Goal: Navigation & Orientation: Find specific page/section

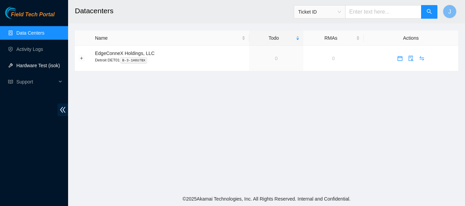
click at [28, 65] on link "Hardware Test (isok)" at bounding box center [38, 65] width 44 height 5
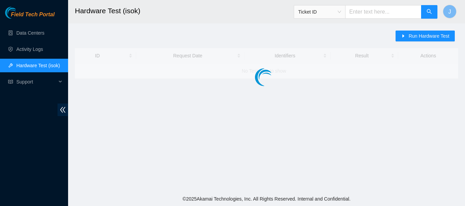
click at [28, 65] on link "Hardware Test (isok)" at bounding box center [38, 65] width 44 height 5
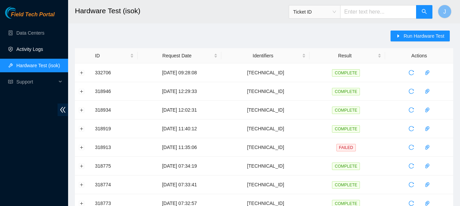
click at [30, 48] on link "Activity Logs" at bounding box center [29, 49] width 27 height 5
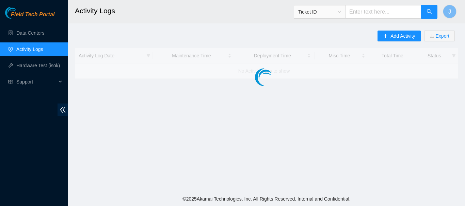
click at [30, 48] on link "Activity Logs" at bounding box center [29, 49] width 27 height 5
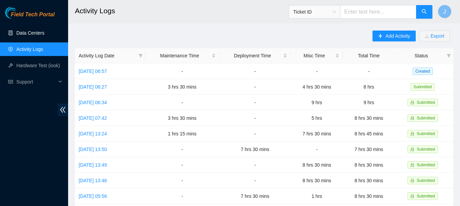
click at [33, 31] on link "Data Centers" at bounding box center [30, 32] width 28 height 5
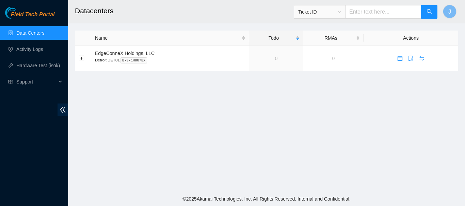
click at [33, 31] on link "Data Centers" at bounding box center [30, 32] width 28 height 5
